Goal: Task Accomplishment & Management: Complete application form

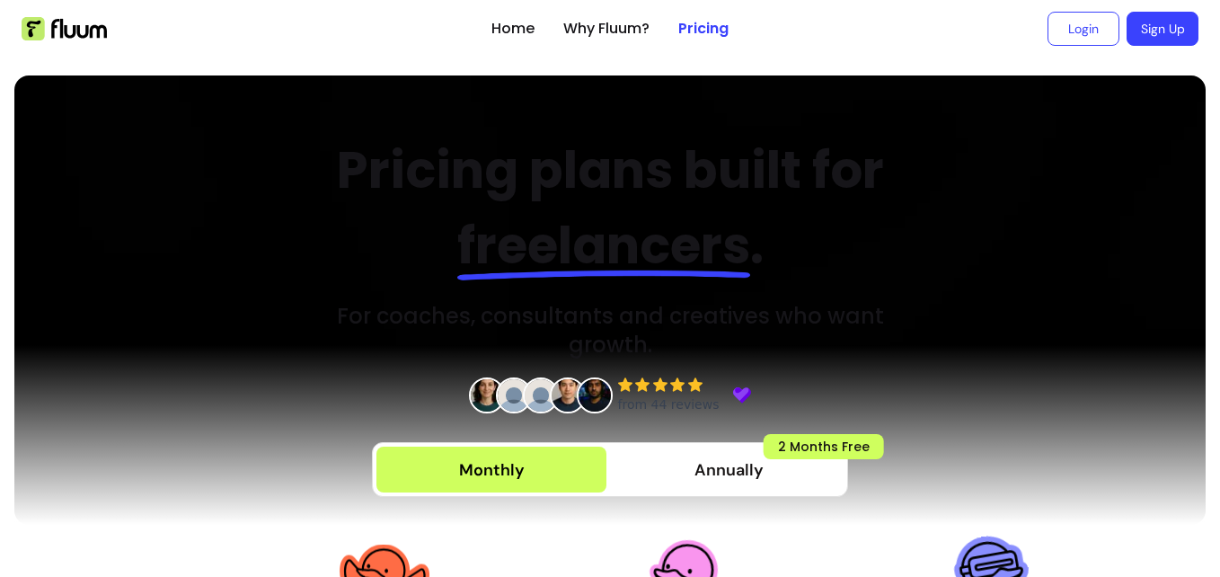
scroll to position [270, 0]
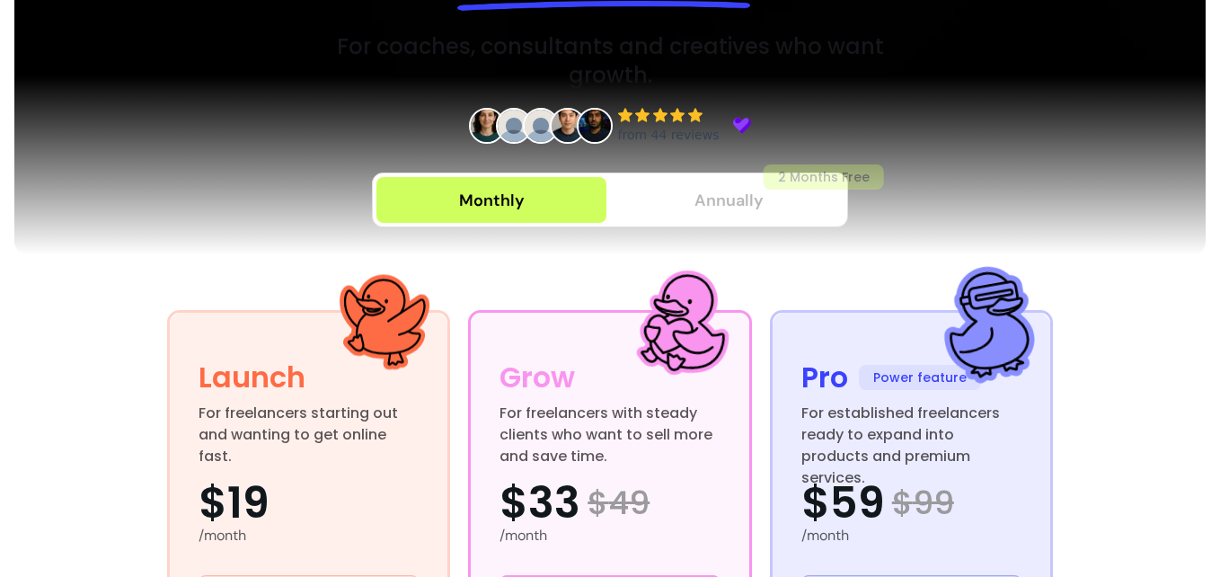
click at [711, 195] on span "Annually" at bounding box center [728, 200] width 69 height 25
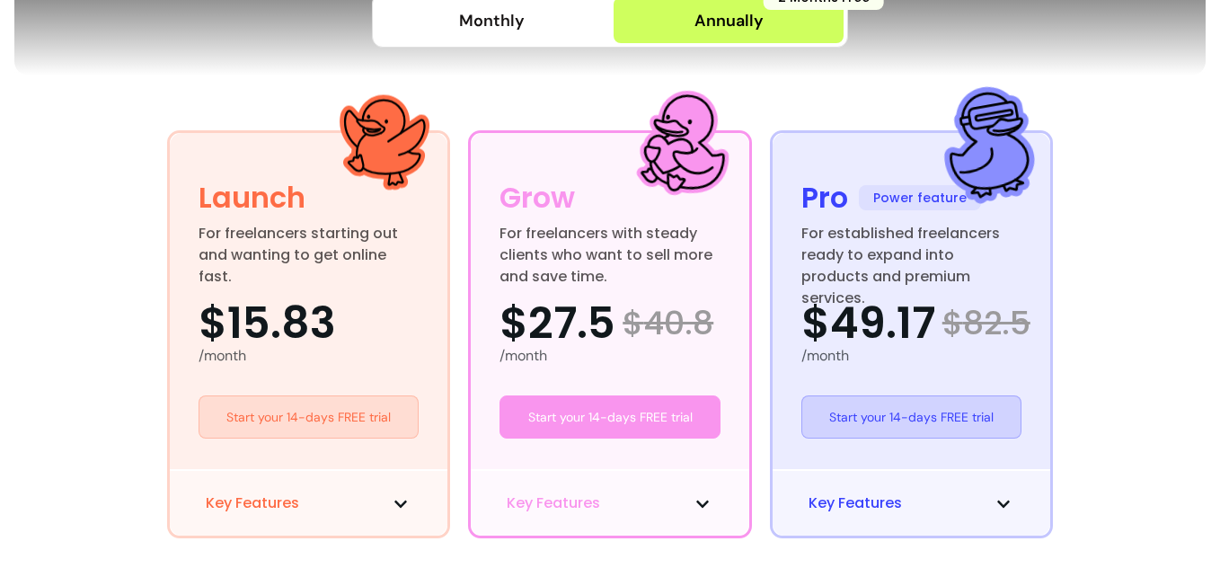
scroll to position [539, 0]
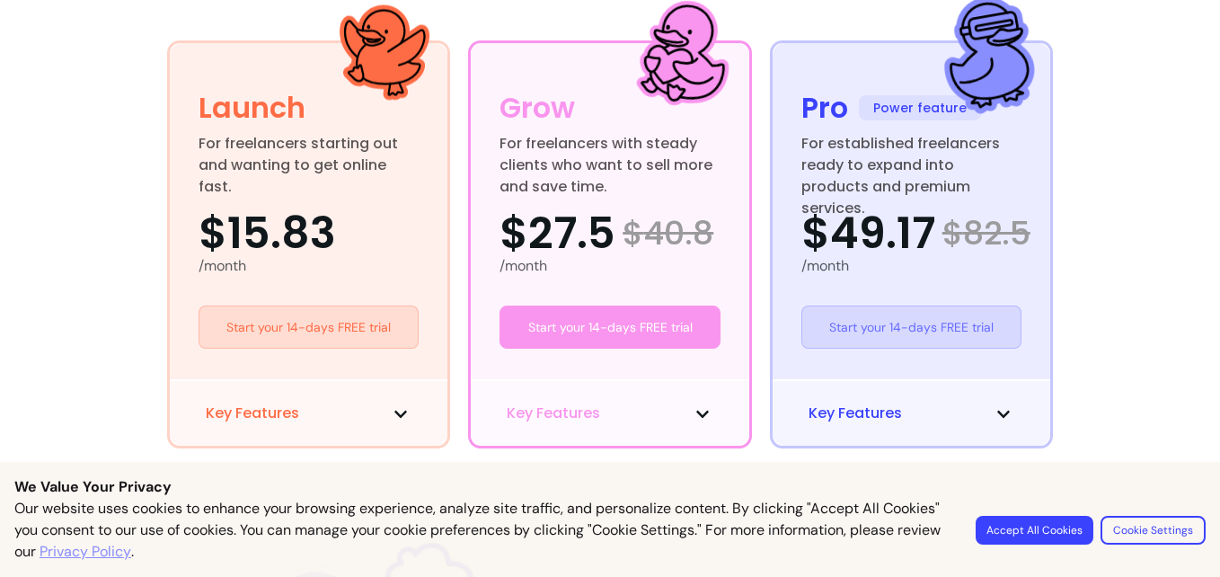
click at [951, 332] on link "Start your 14-days FREE trial" at bounding box center [911, 326] width 221 height 43
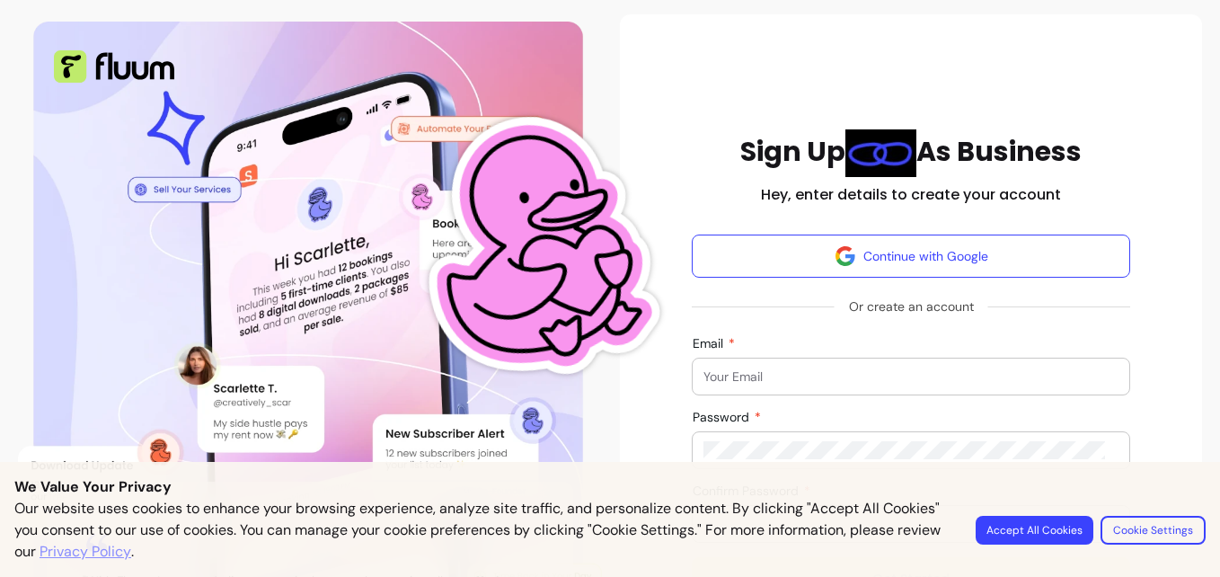
scroll to position [270, 0]
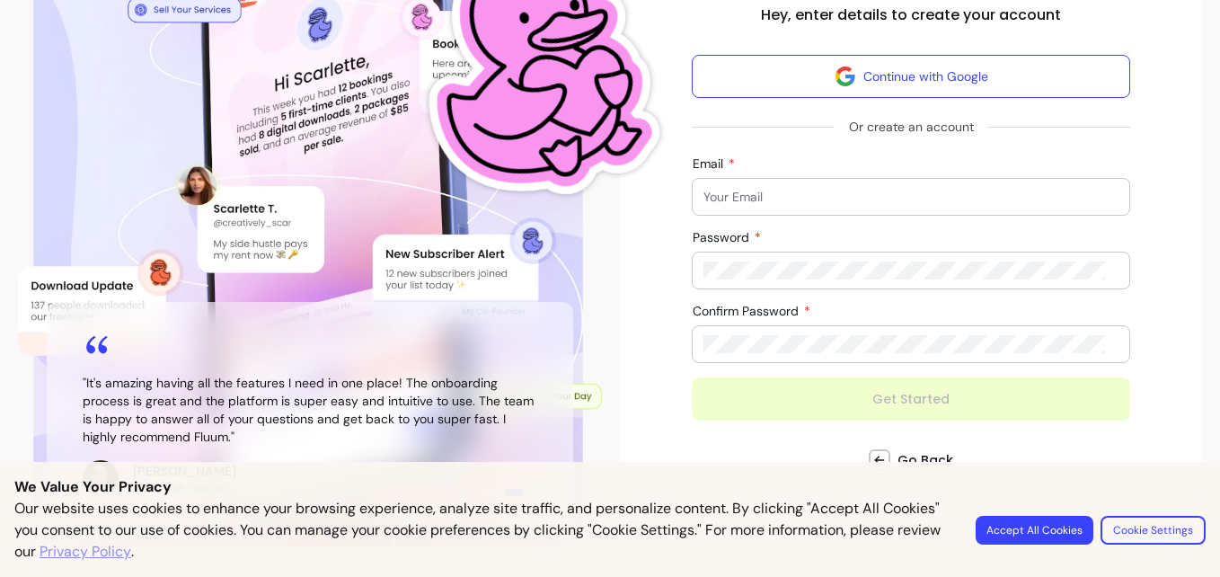
click at [813, 208] on div at bounding box center [910, 197] width 415 height 36
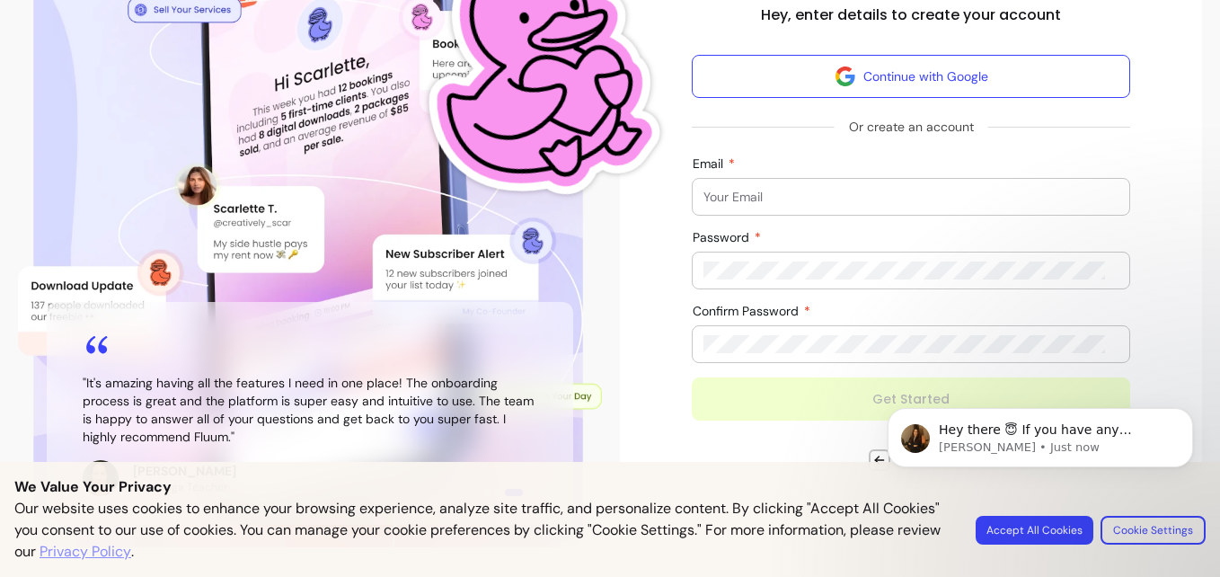
scroll to position [0, 0]
click at [809, 200] on input "Email" at bounding box center [910, 197] width 415 height 18
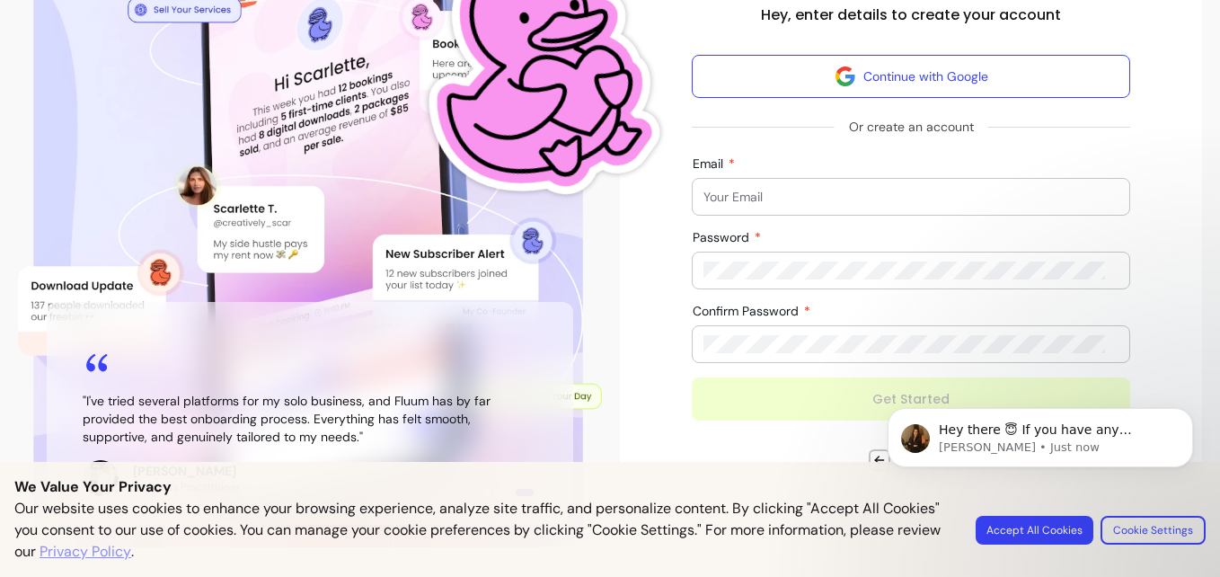
type input "info@hijazzllc.com"
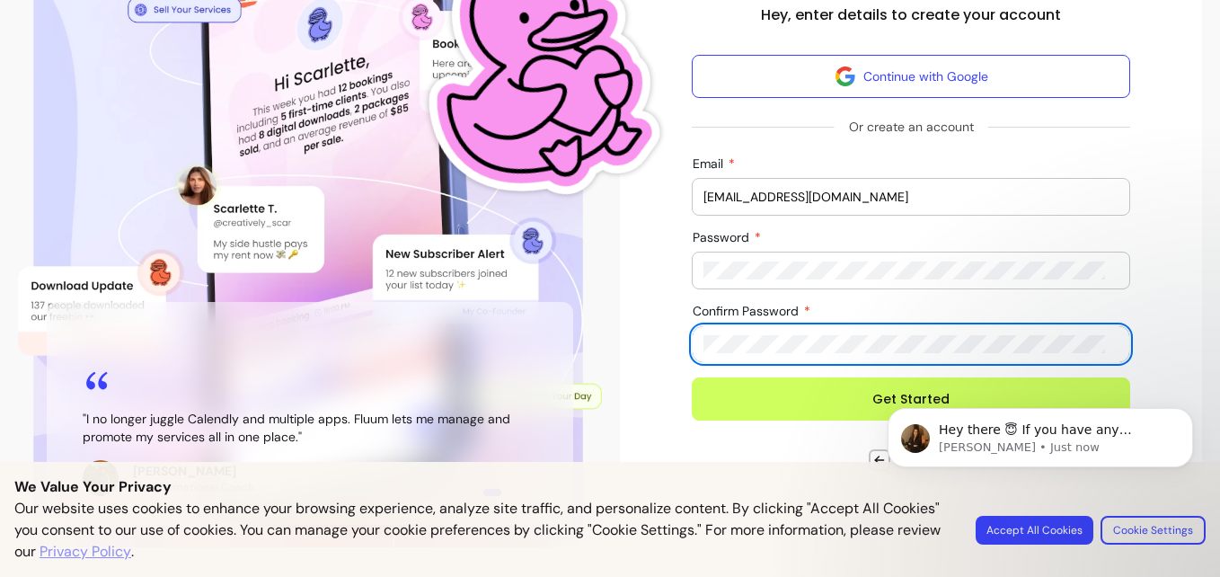
click at [802, 394] on button "Get Started" at bounding box center [911, 398] width 438 height 43
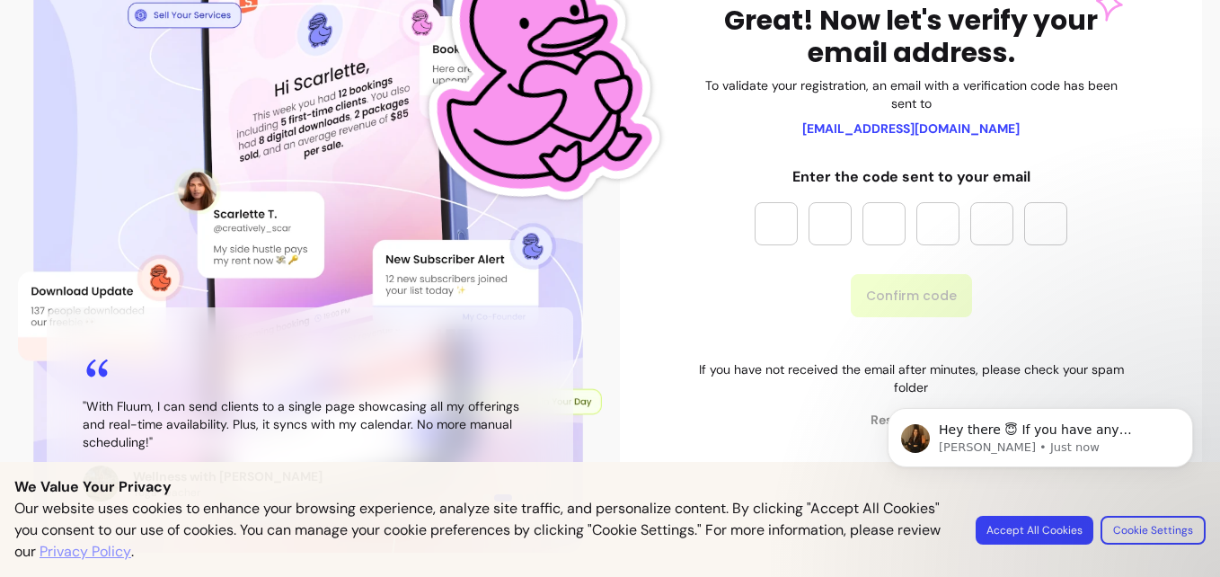
scroll to position [264, 0]
click at [765, 225] on input "Please enter OTP character 1" at bounding box center [776, 223] width 43 height 43
type input "*"
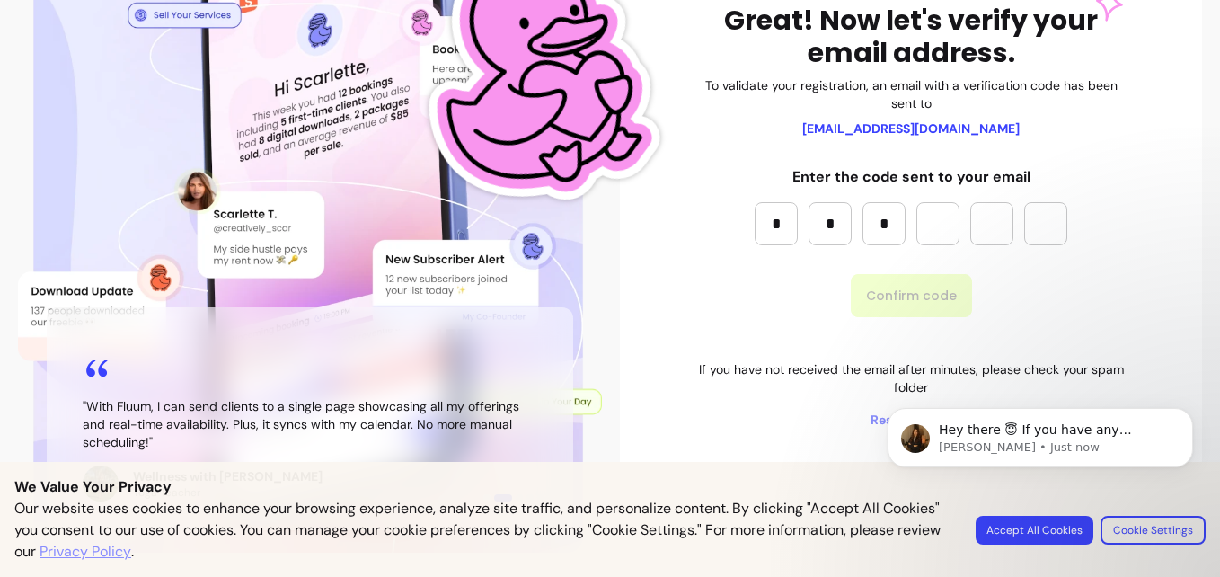
type input "*"
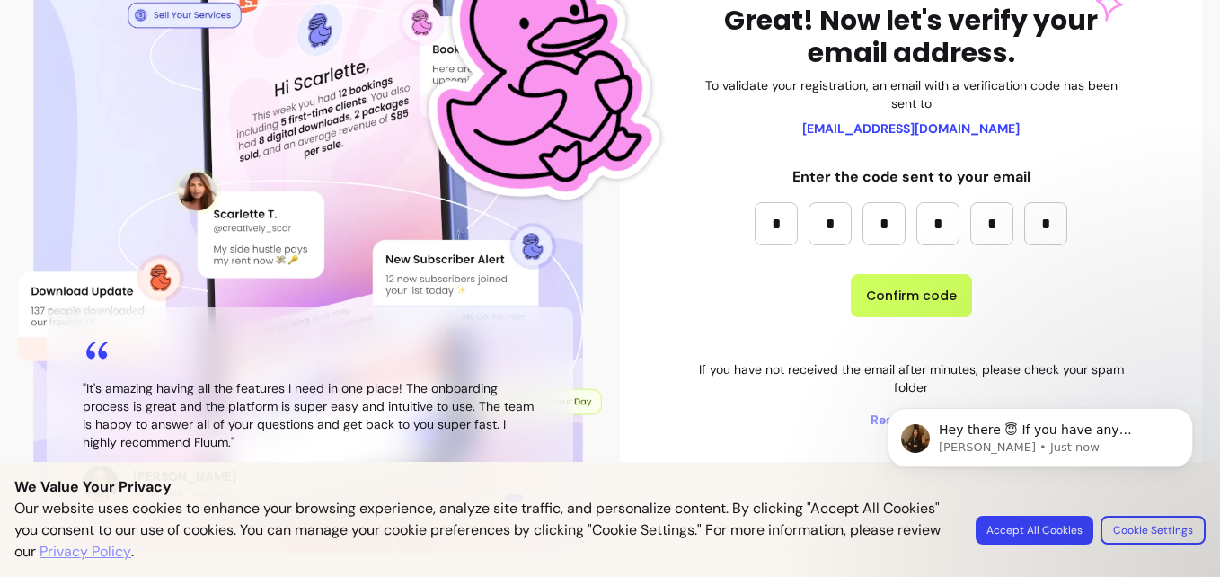
type input "*"
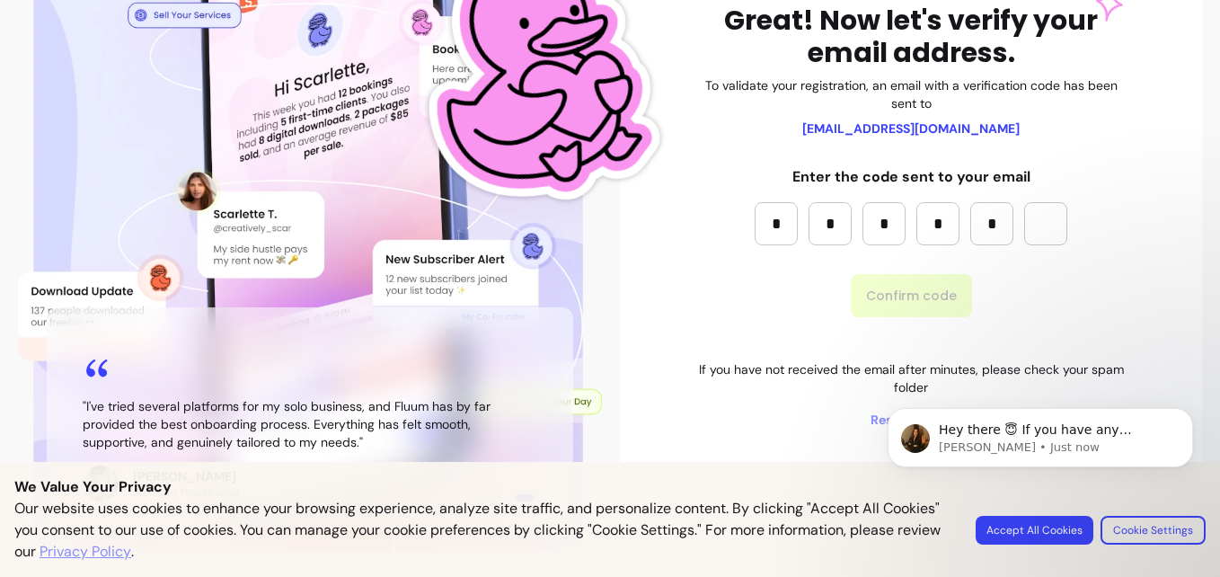
type input "*"
click at [913, 308] on button "Confirm code" at bounding box center [911, 295] width 121 height 43
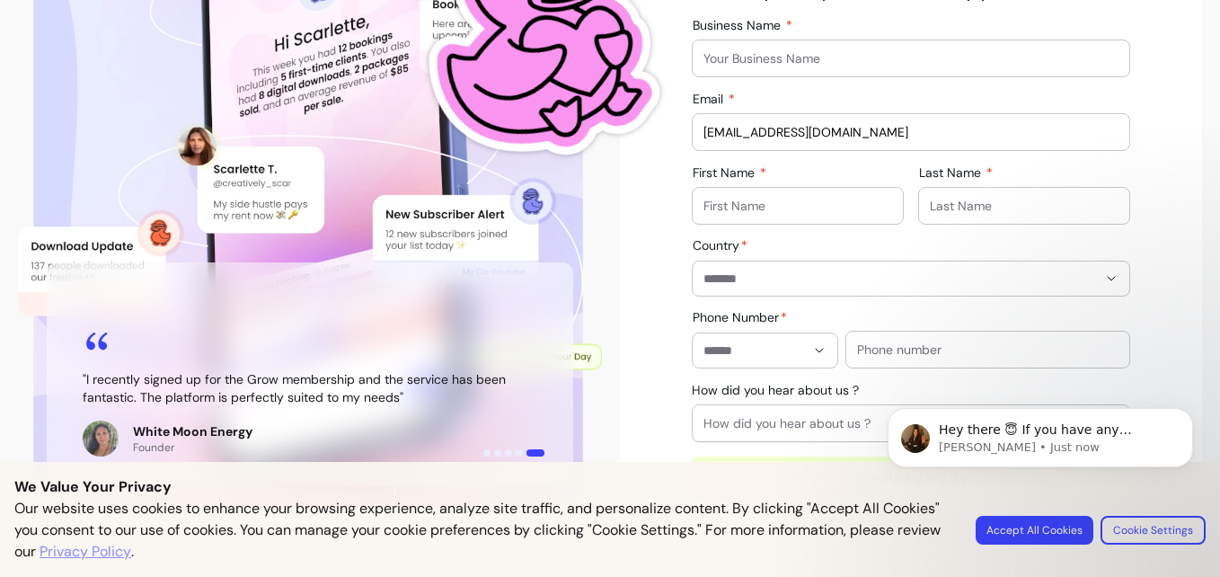
scroll to position [336, 0]
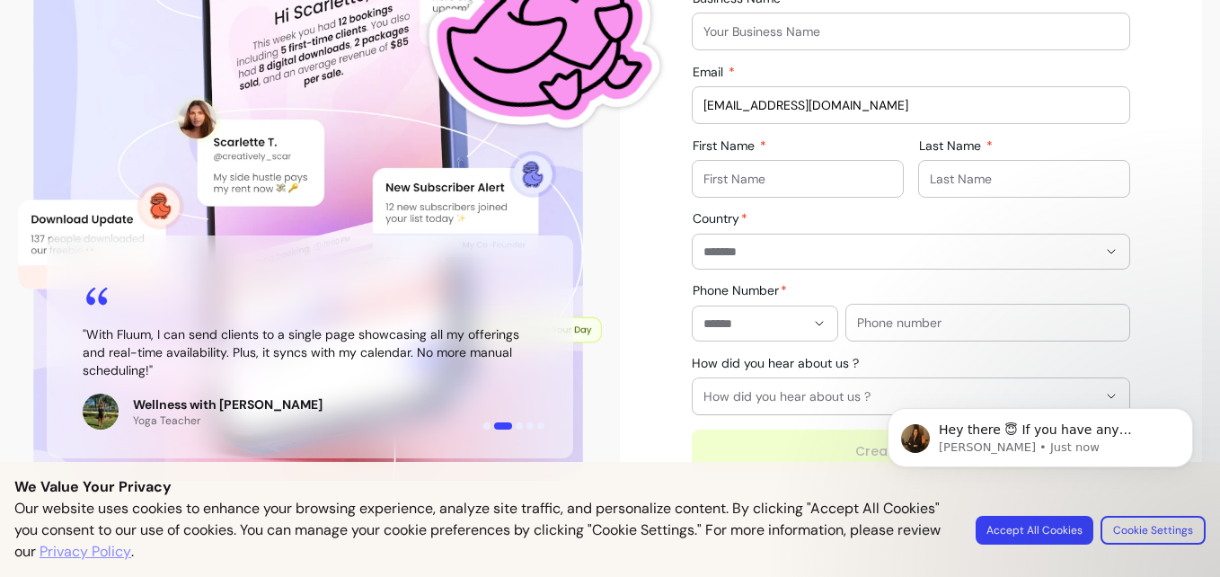
click at [781, 22] on input "Business Name" at bounding box center [910, 31] width 415 height 18
type input "[PERSON_NAME]"
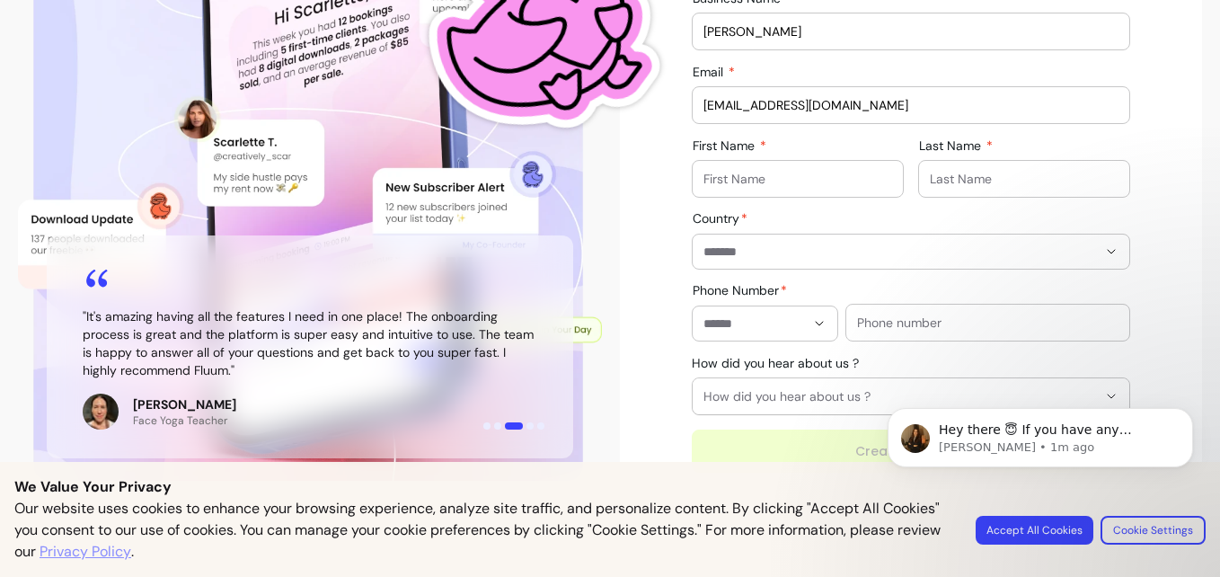
click at [782, 184] on input "First Name" at bounding box center [797, 179] width 189 height 18
type input "Buffi"
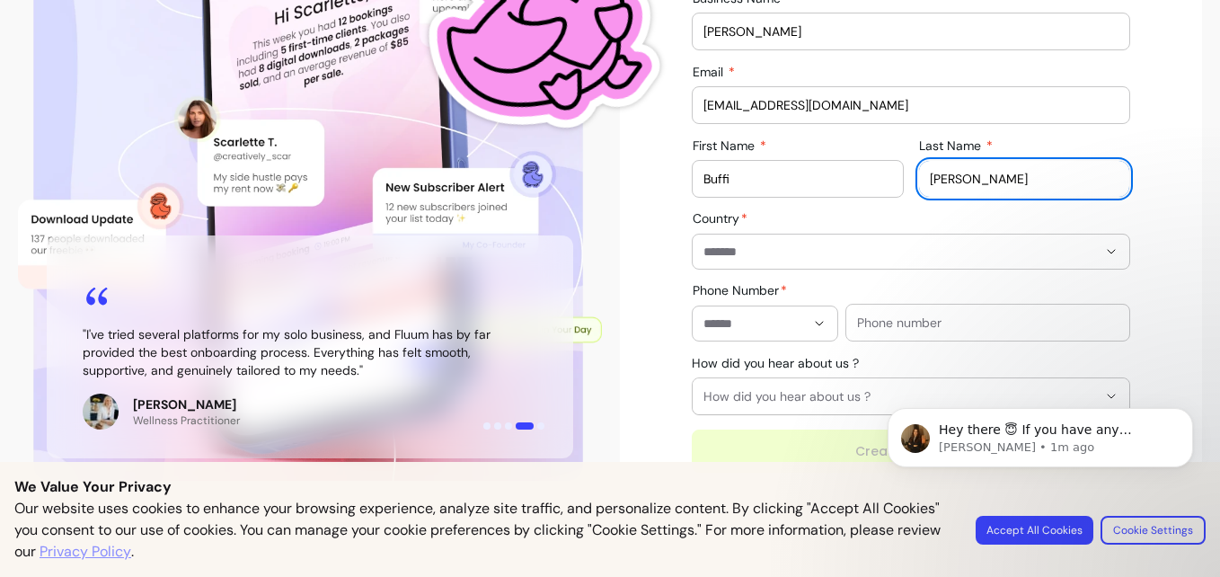
type input "[PERSON_NAME]"
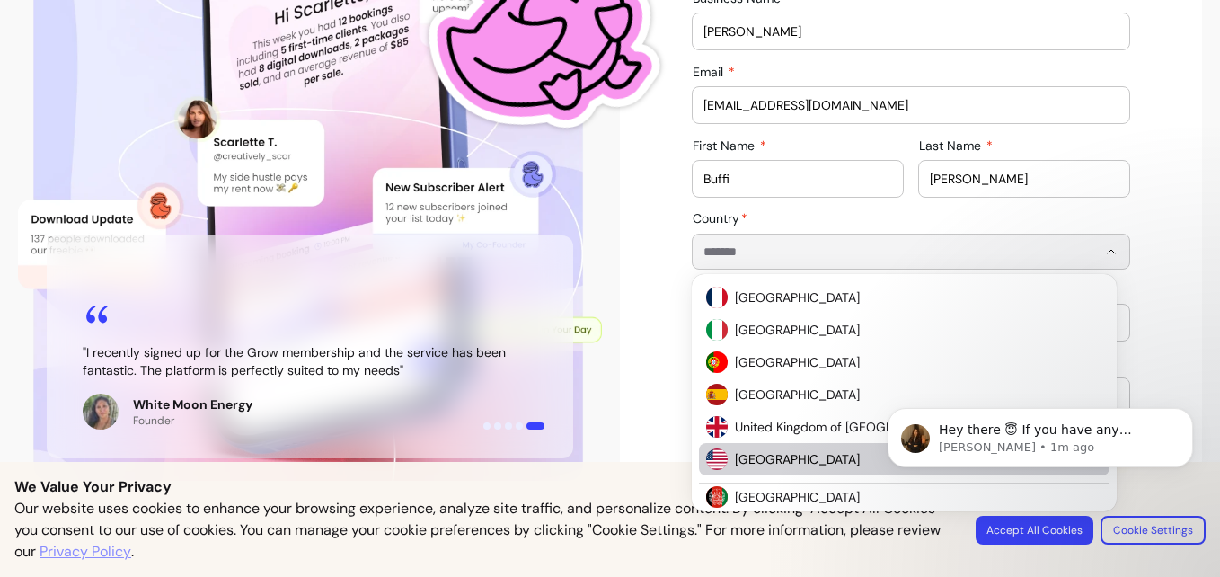
click at [785, 464] on span "United States of America" at bounding box center [909, 459] width 349 height 18
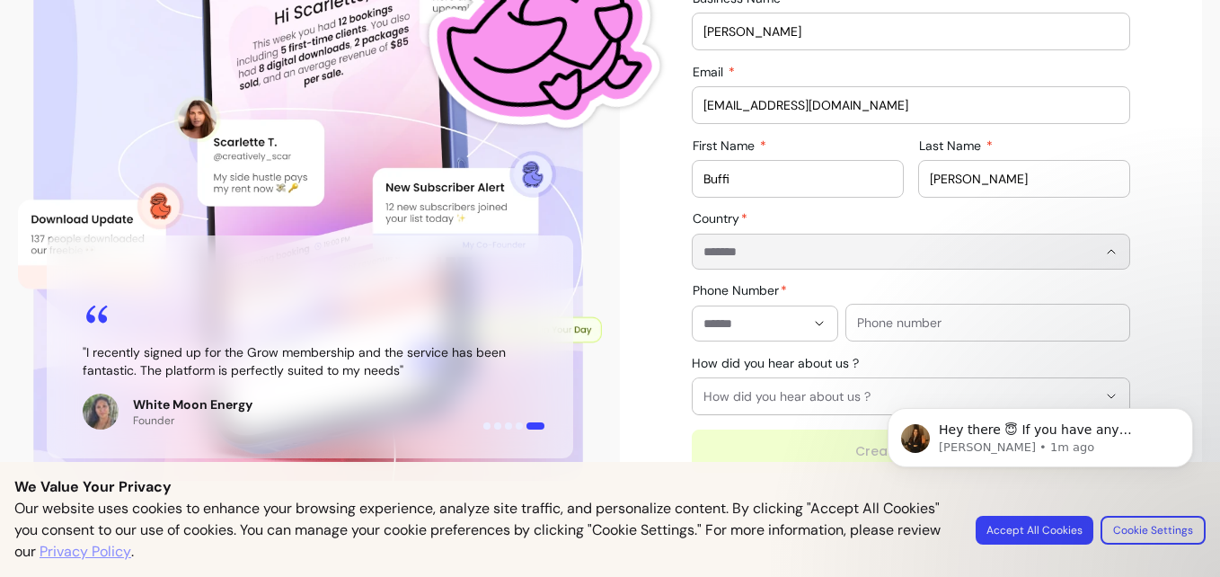
type input "**********"
click at [902, 321] on input "text" at bounding box center [987, 323] width 261 height 18
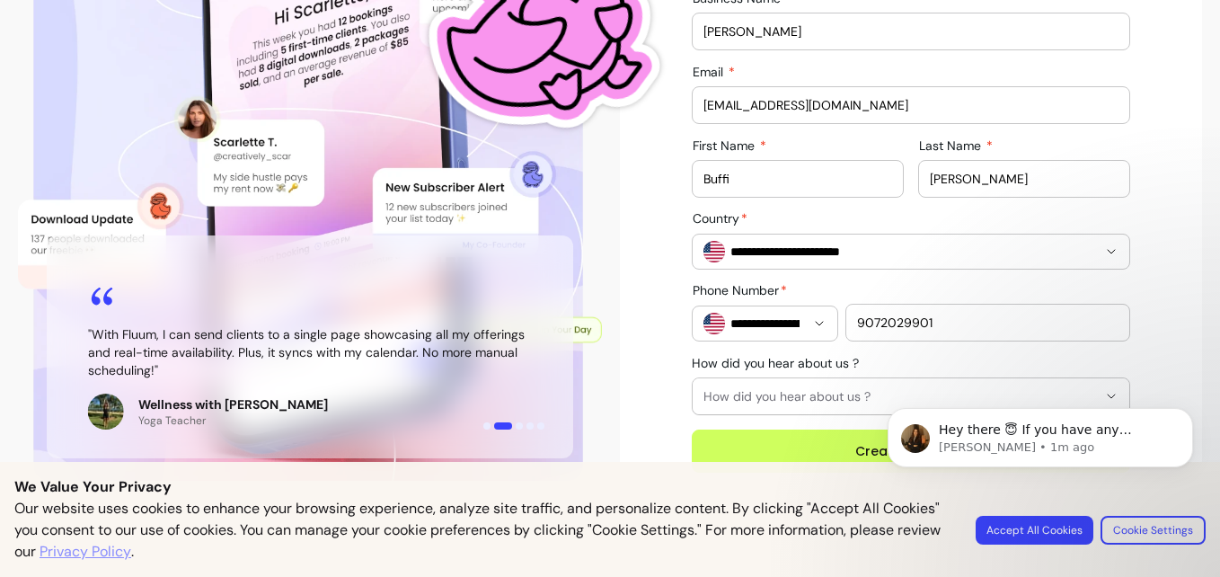
type input "9072029901"
click at [806, 390] on span "How did you hear about us ?" at bounding box center [899, 396] width 393 height 18
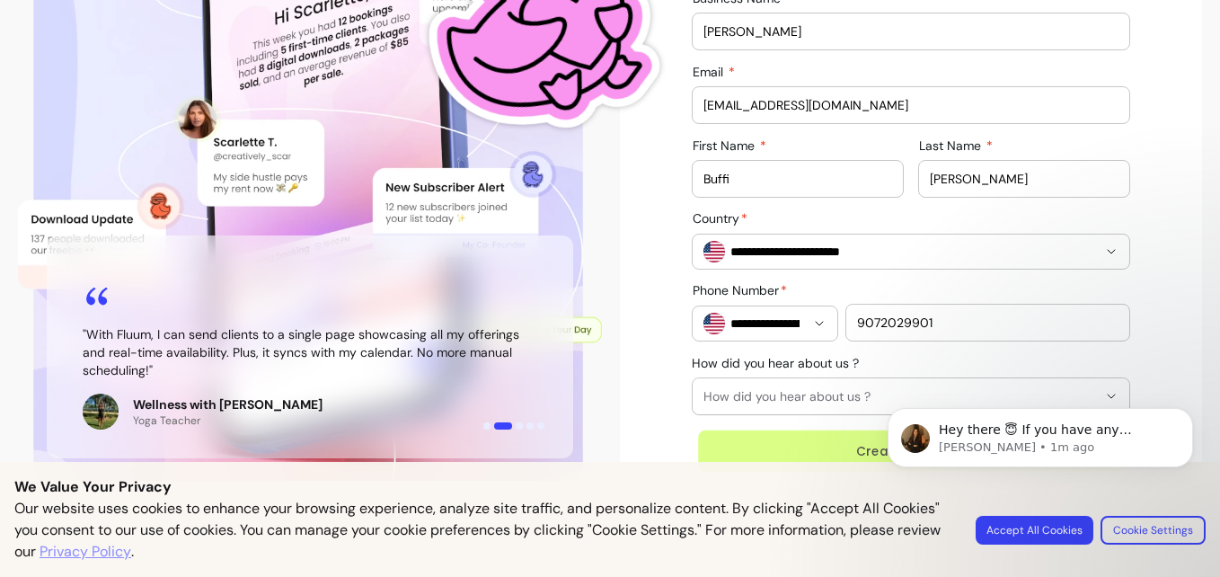
click at [722, 443] on button "Create My Profile" at bounding box center [910, 451] width 425 height 42
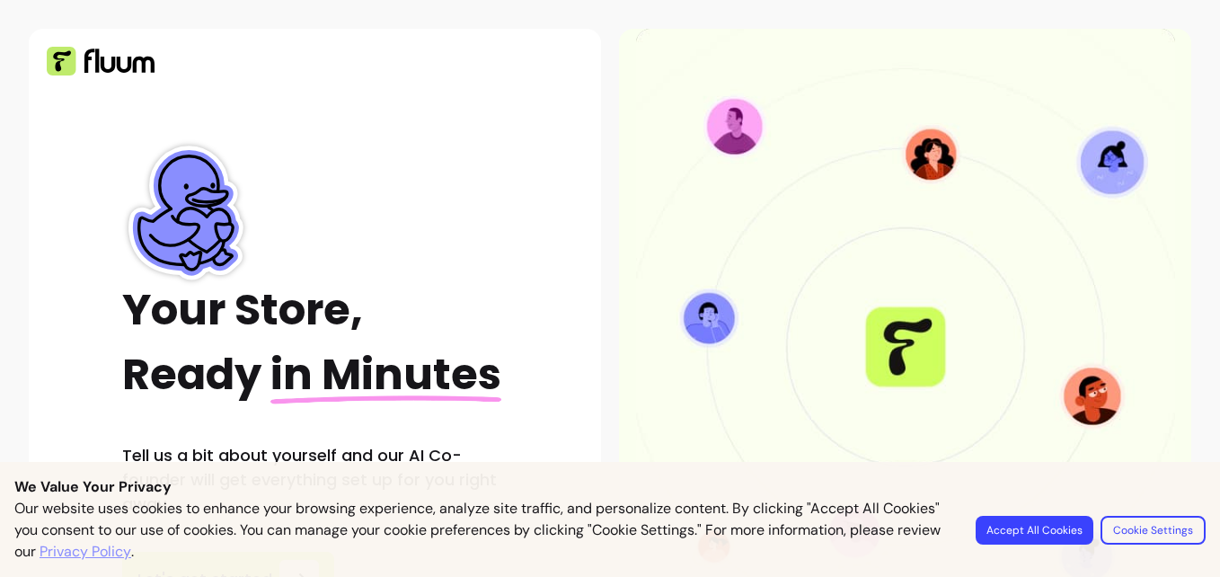
scroll to position [117, 0]
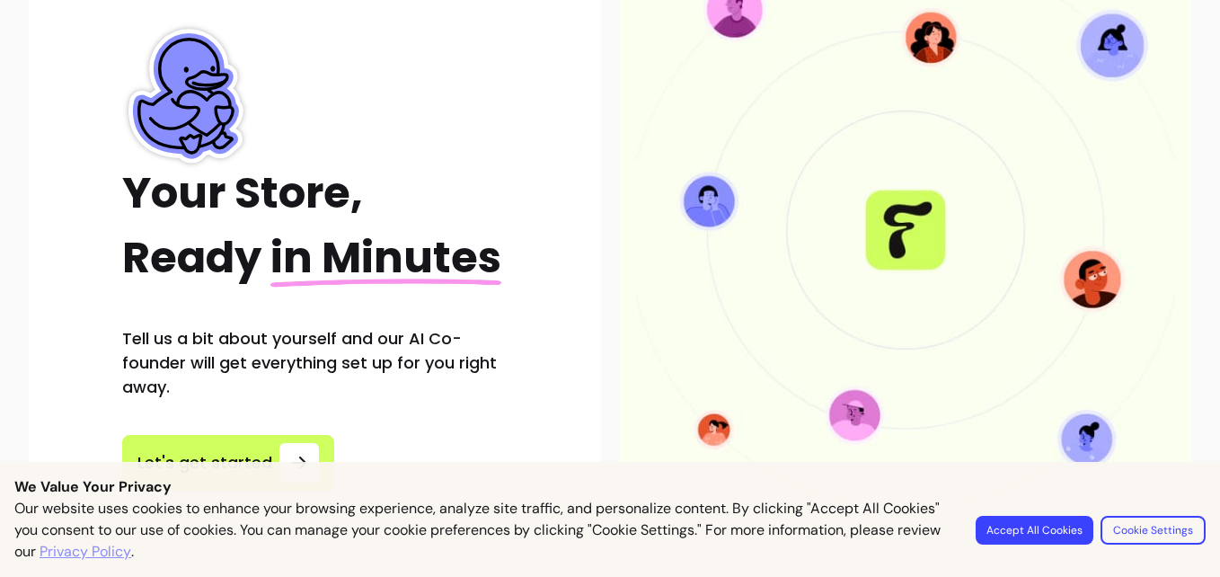
click at [1062, 528] on button "Accept All Cookies" at bounding box center [1035, 530] width 118 height 29
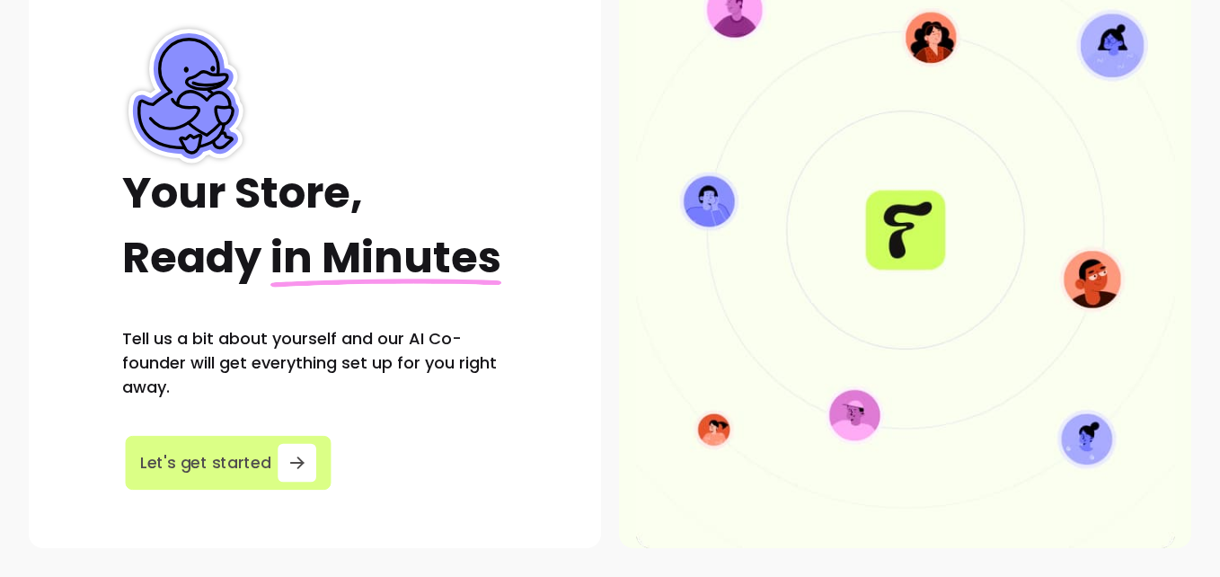
click at [228, 480] on button "Let's get started" at bounding box center [228, 463] width 206 height 54
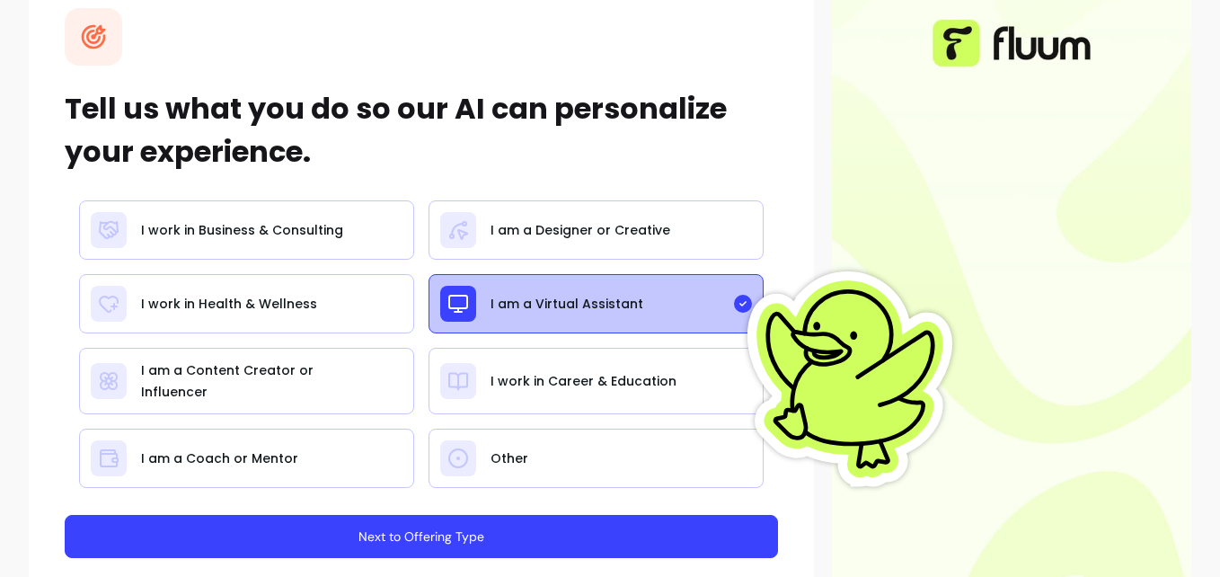
click at [519, 534] on button "Next to Offering Type" at bounding box center [421, 536] width 713 height 43
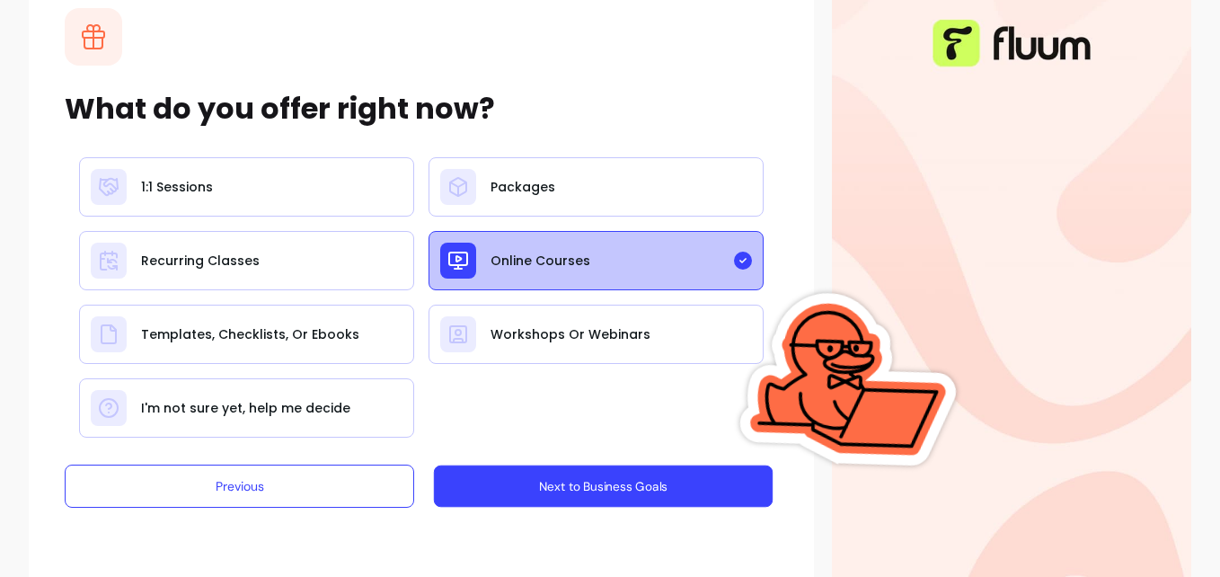
click at [622, 493] on button "Next to Business Goals" at bounding box center [603, 486] width 339 height 42
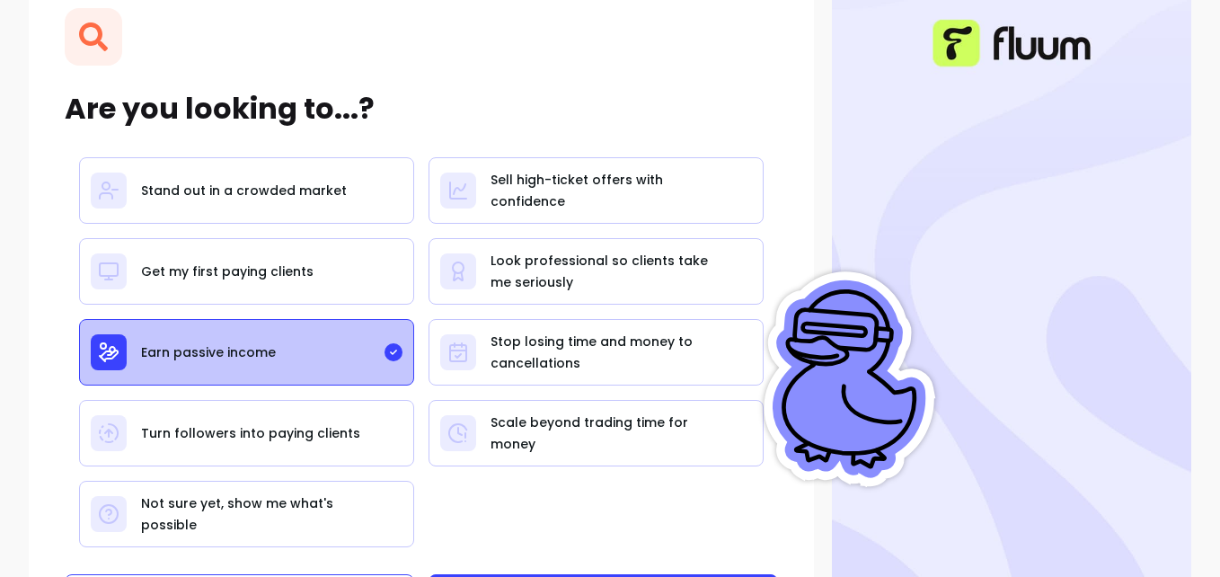
scroll to position [222, 0]
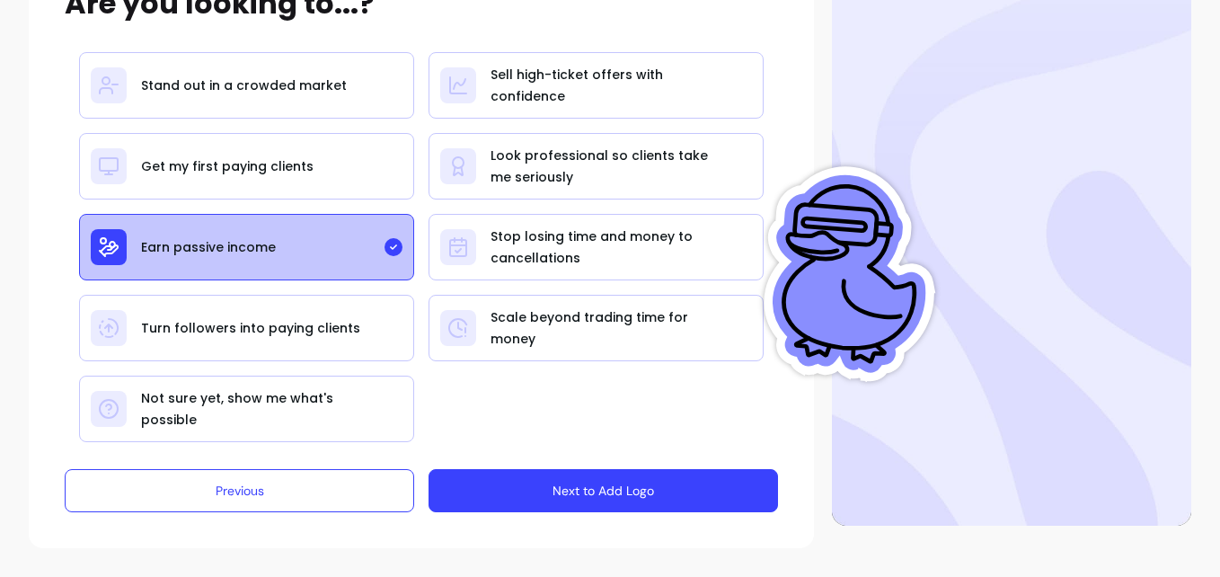
click at [631, 487] on button "Next to Add Logo" at bounding box center [603, 490] width 349 height 43
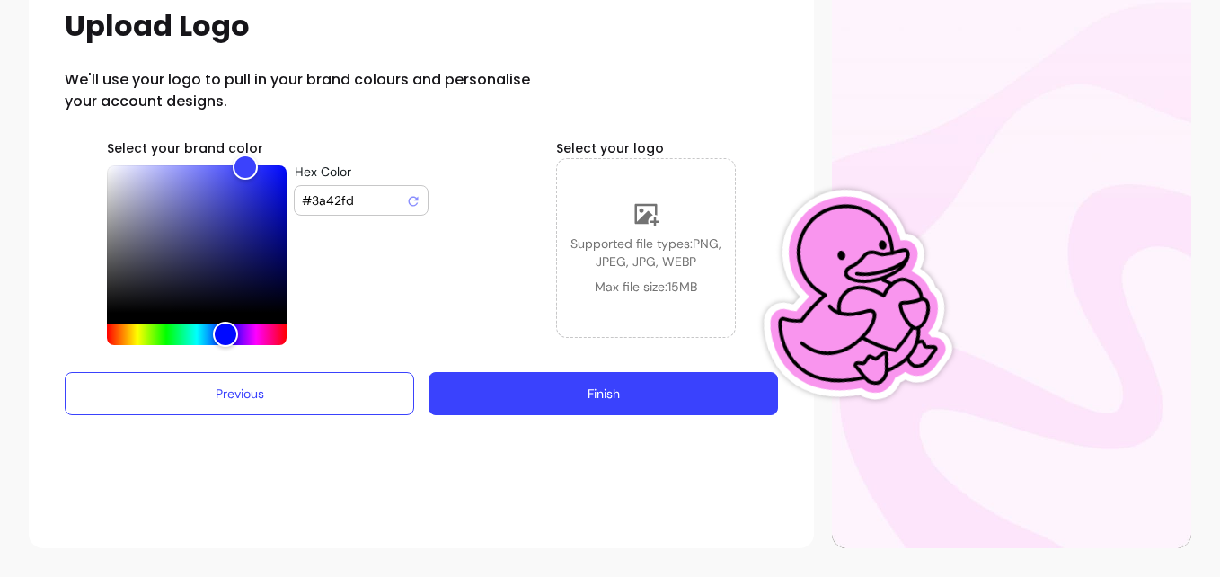
scroll to position [199, 0]
click at [654, 401] on button "Finish" at bounding box center [603, 394] width 339 height 42
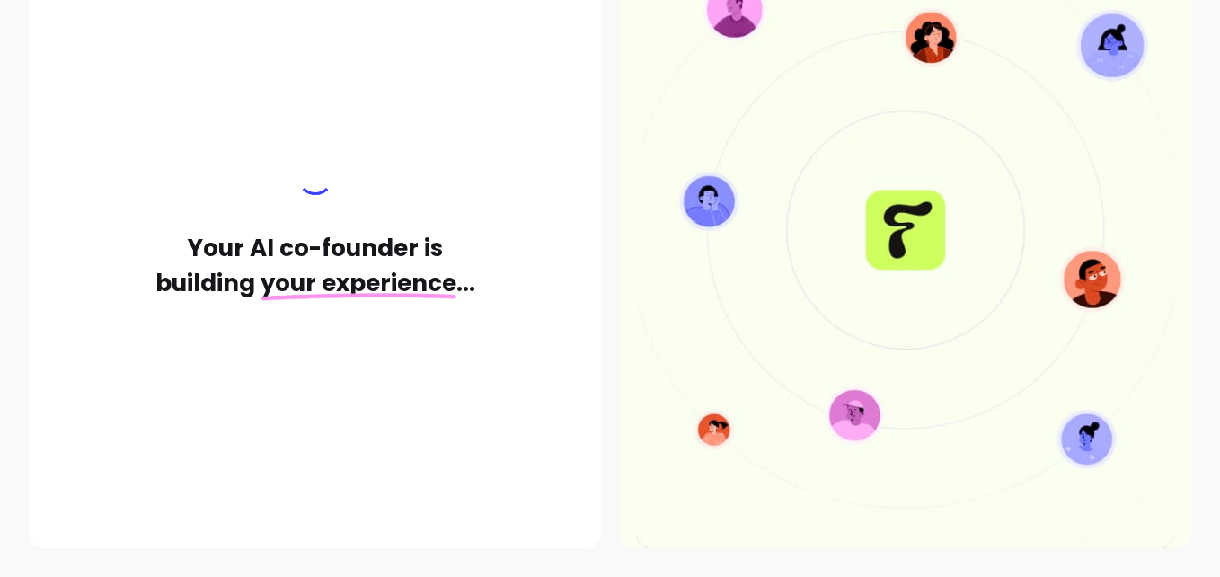
scroll to position [117, 0]
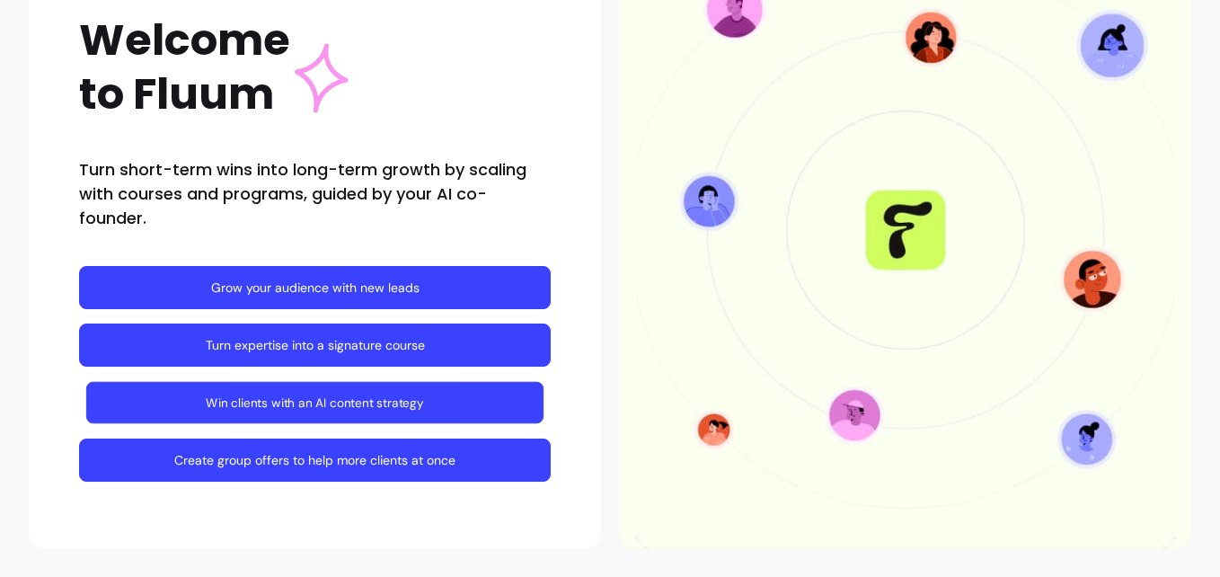
click at [424, 402] on link "Win clients with an AI content strategy" at bounding box center [314, 403] width 457 height 42
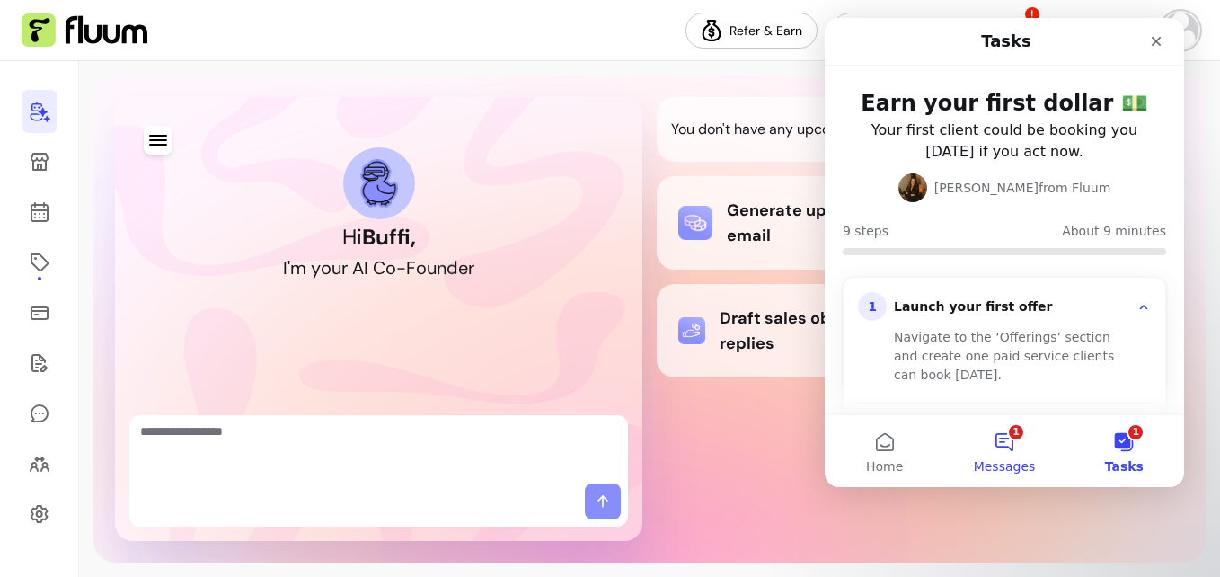
click at [1007, 451] on button "1 Messages" at bounding box center [1003, 451] width 119 height 72
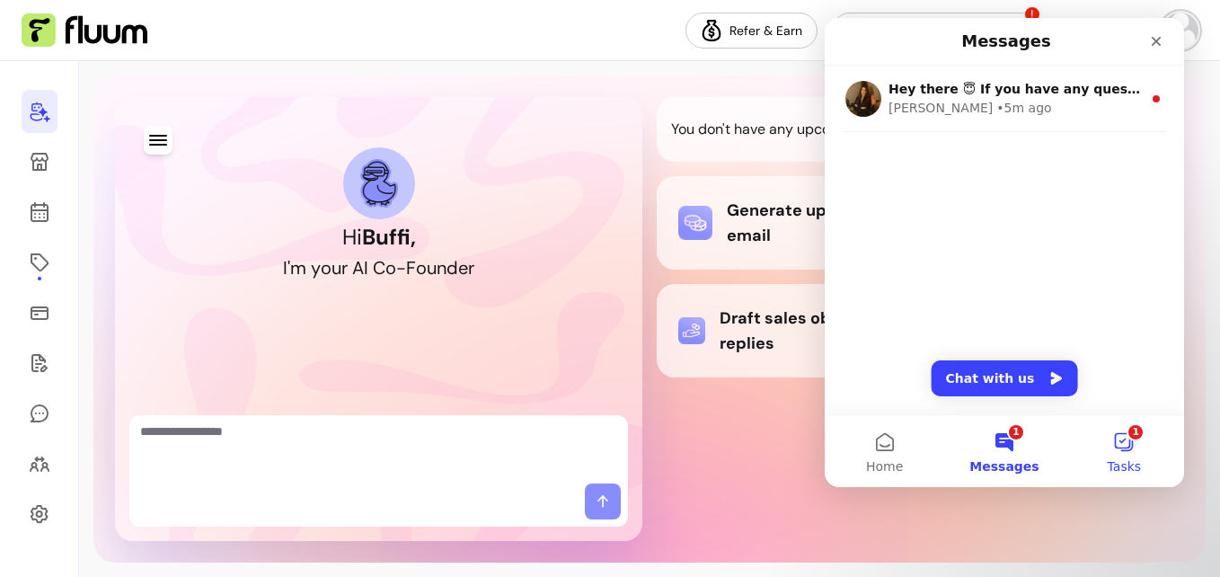
click at [1125, 460] on span "Tasks" at bounding box center [1125, 466] width 34 height 13
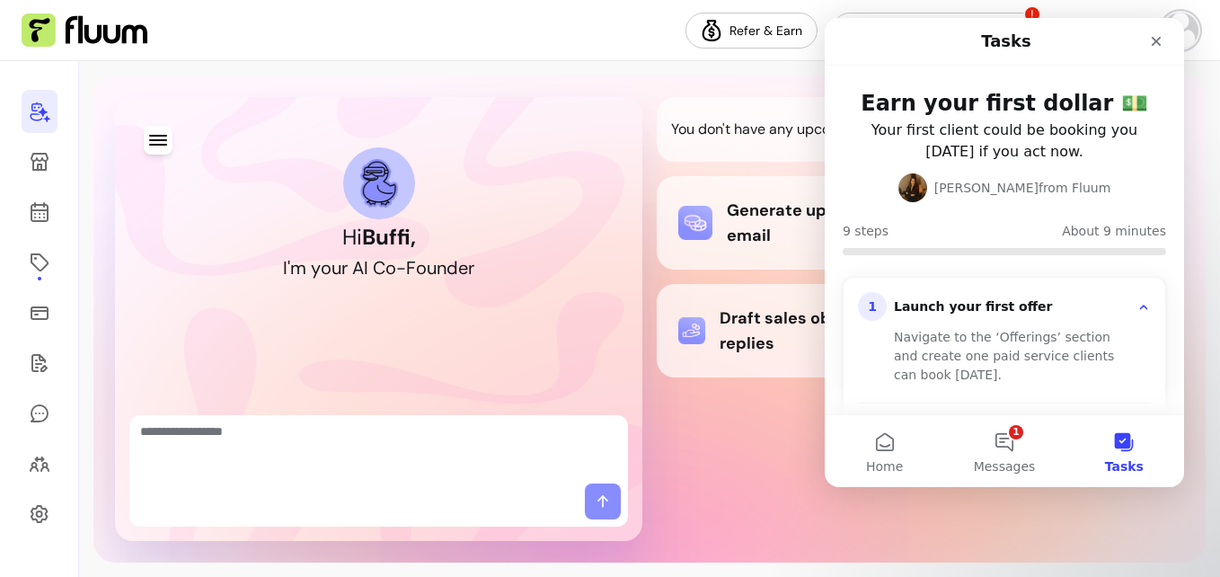
scroll to position [270, 0]
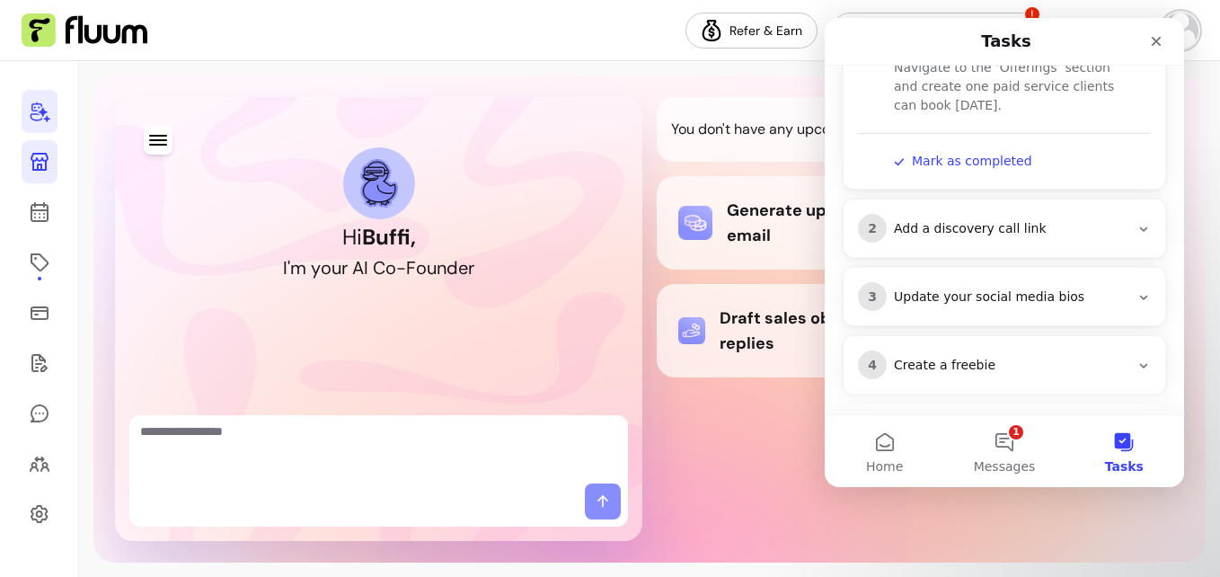
click at [38, 160] on icon at bounding box center [40, 162] width 18 height 18
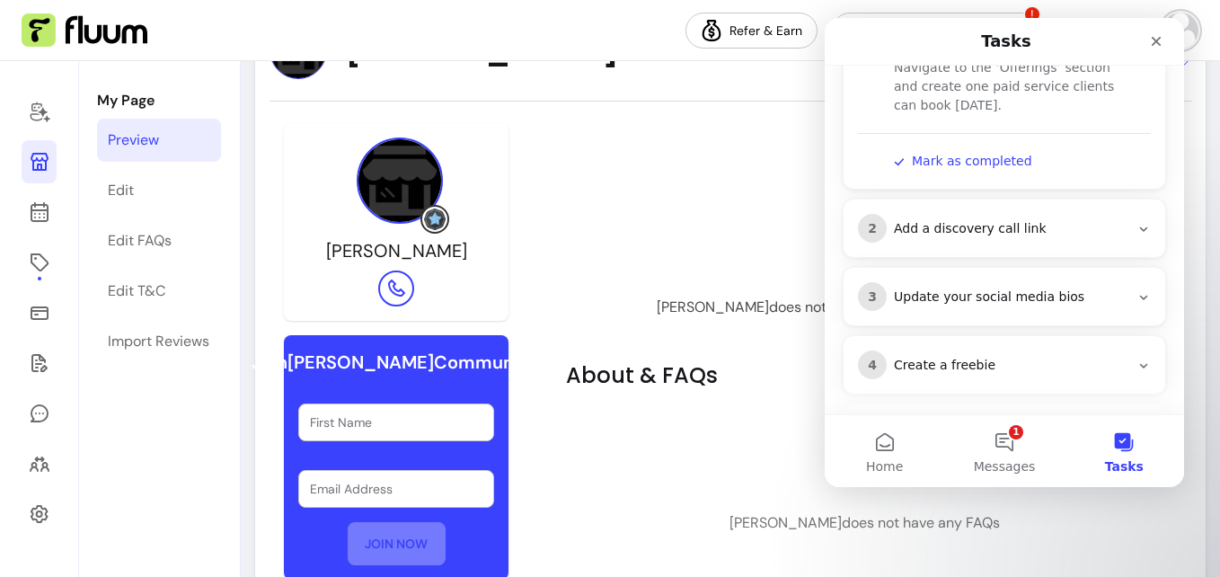
scroll to position [255, 0]
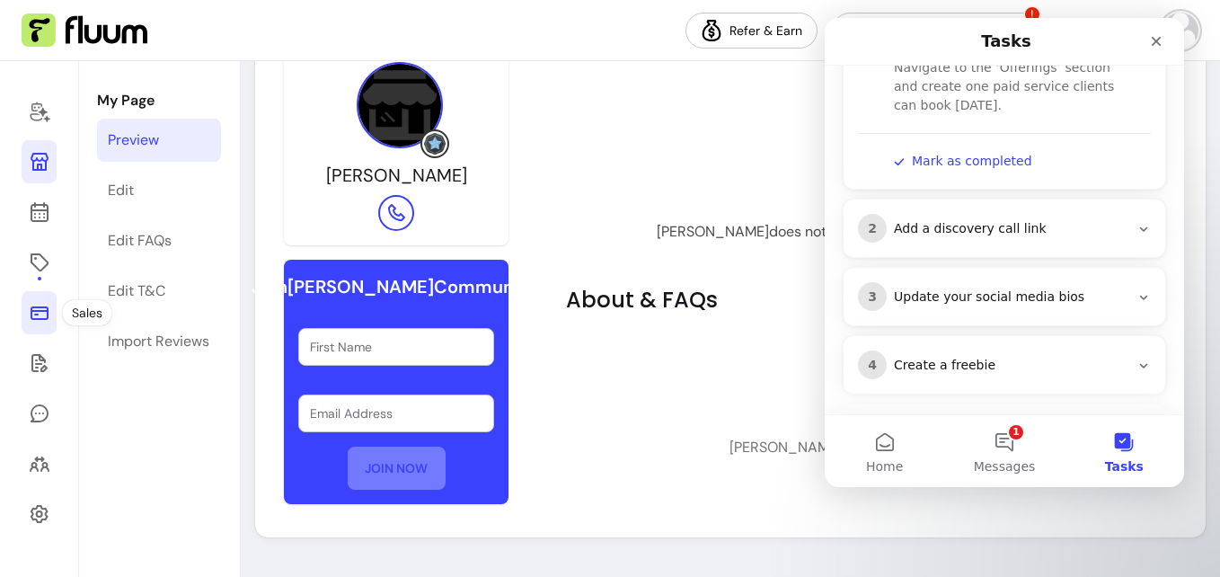
click at [38, 317] on icon at bounding box center [40, 313] width 22 height 22
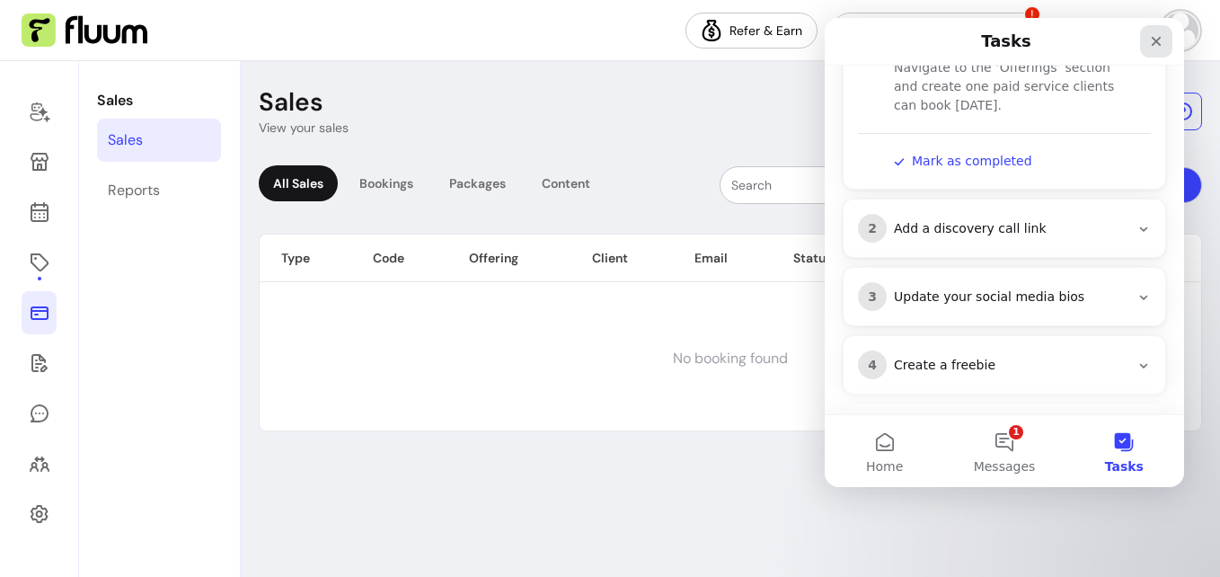
click at [1154, 42] on icon "Close" at bounding box center [1157, 42] width 10 height 10
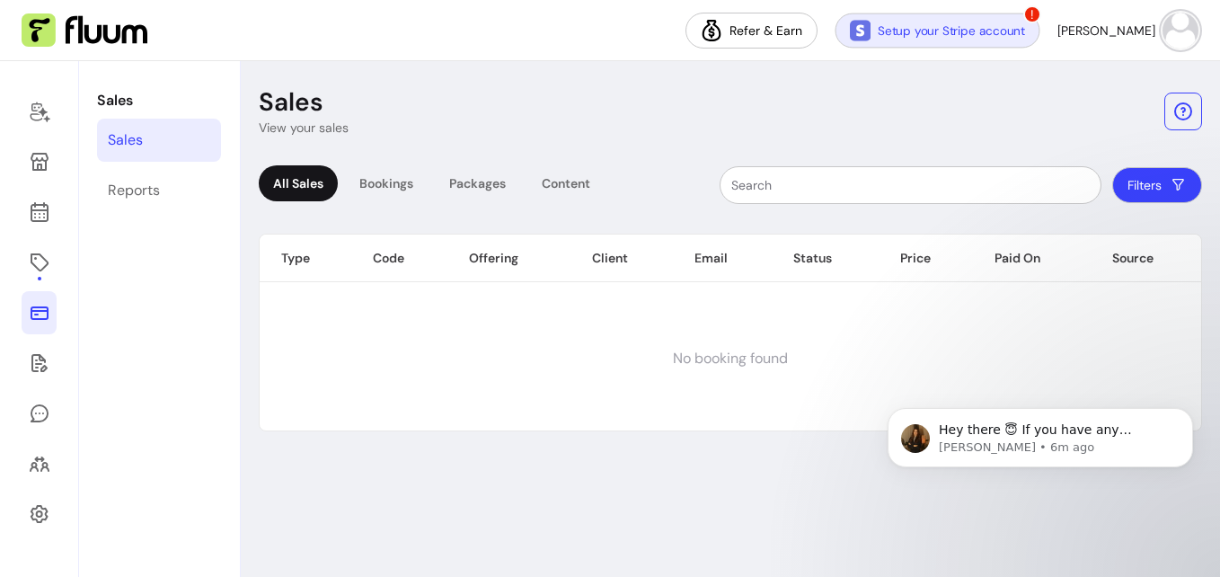
click at [974, 37] on link "Setup your Stripe account" at bounding box center [938, 30] width 205 height 35
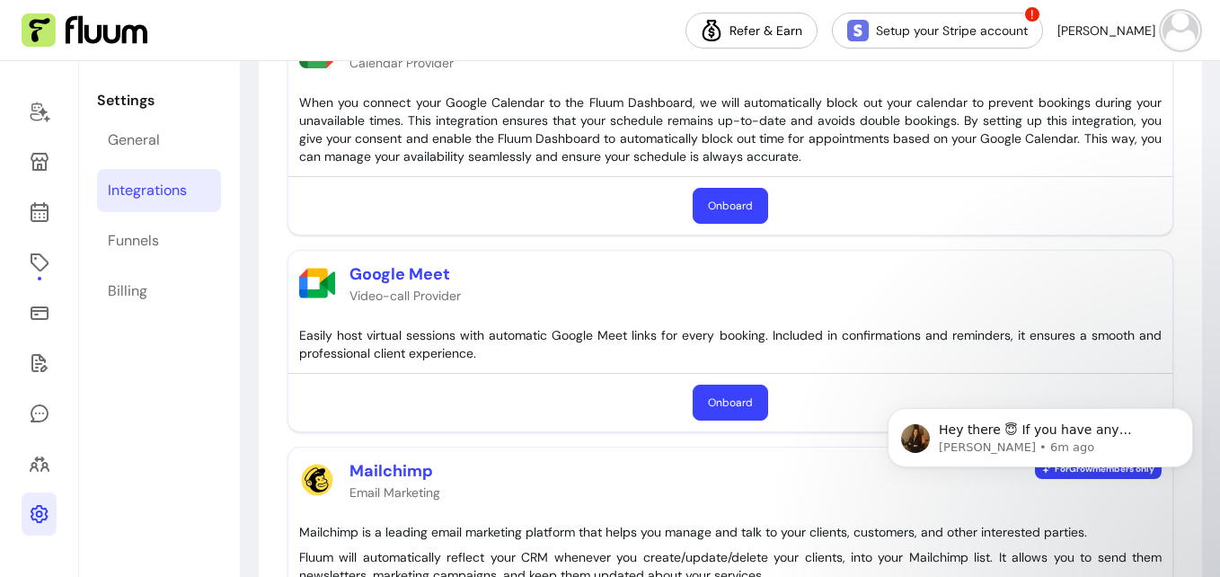
scroll to position [516, 0]
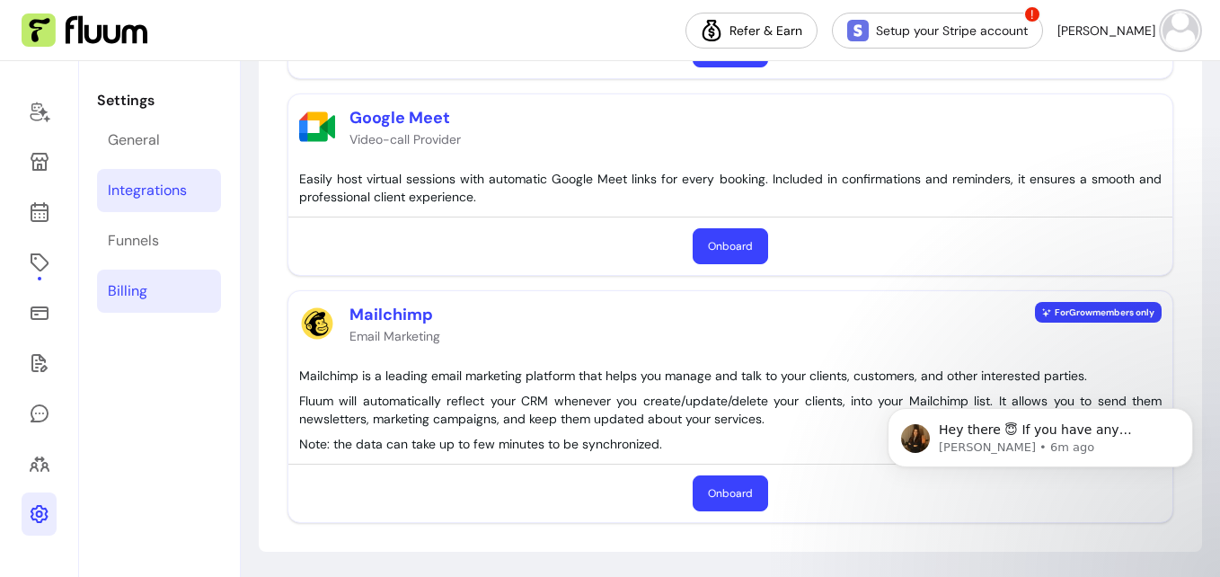
click at [147, 290] on link "Billing" at bounding box center [159, 291] width 124 height 43
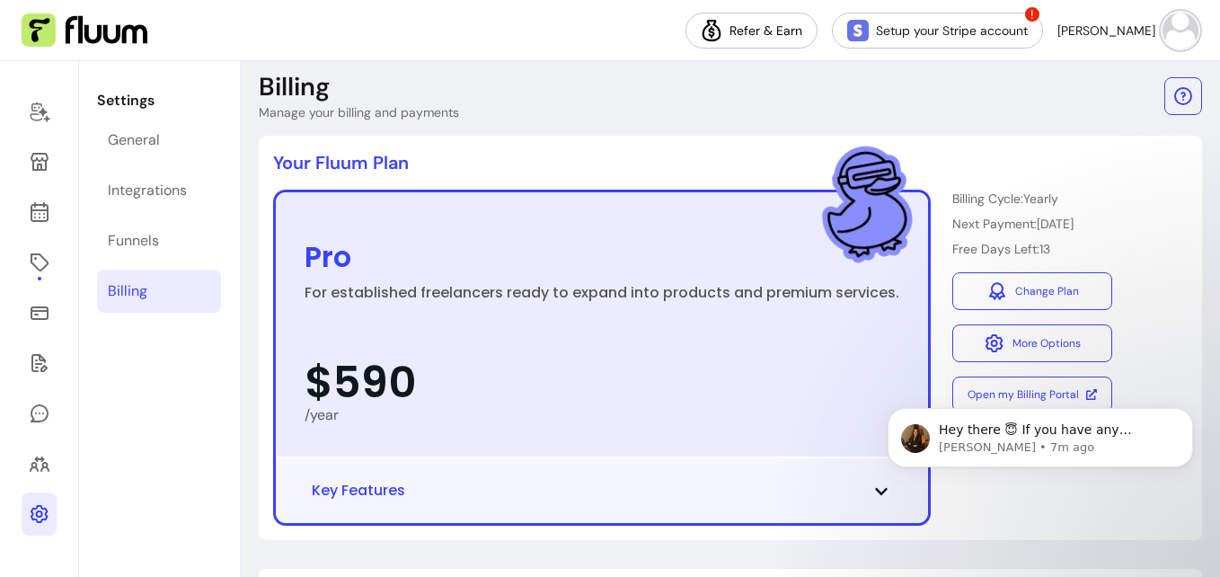
scroll to position [105, 0]
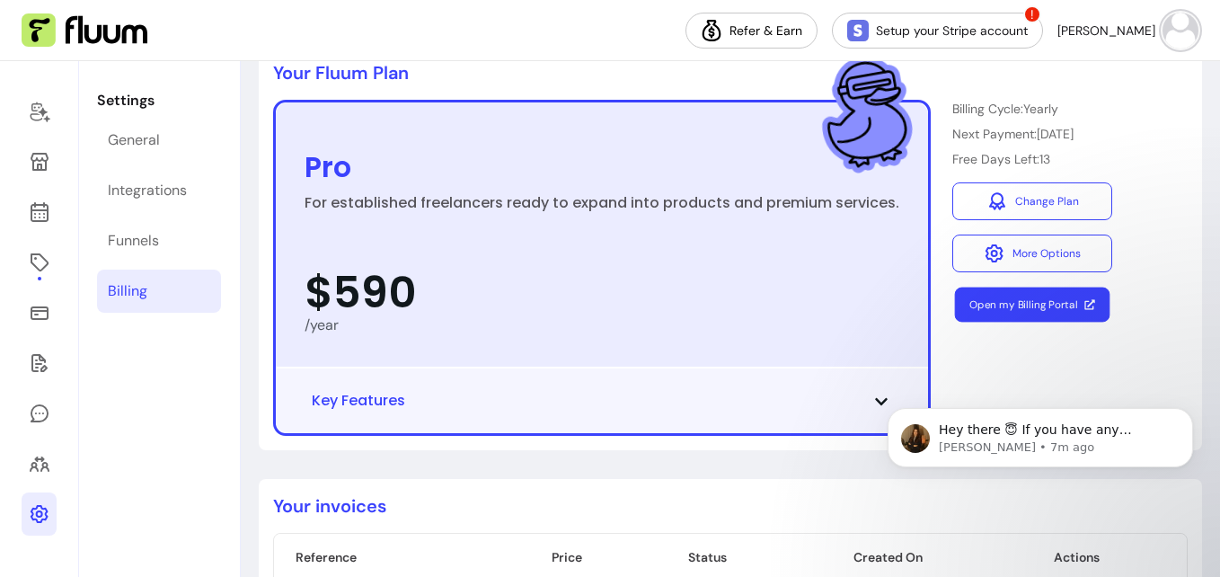
click at [1067, 308] on link "Open my Billing Portal" at bounding box center [1032, 304] width 155 height 35
